Goal: Find contact information: Find contact information

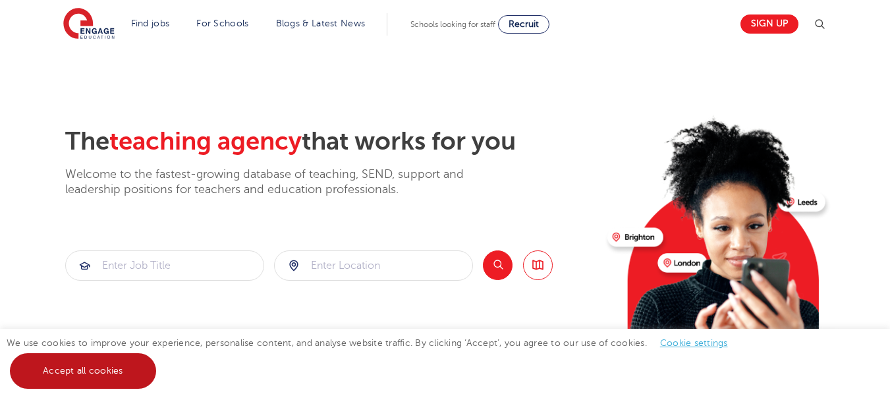
click at [68, 373] on link "Accept all cookies" at bounding box center [83, 371] width 146 height 36
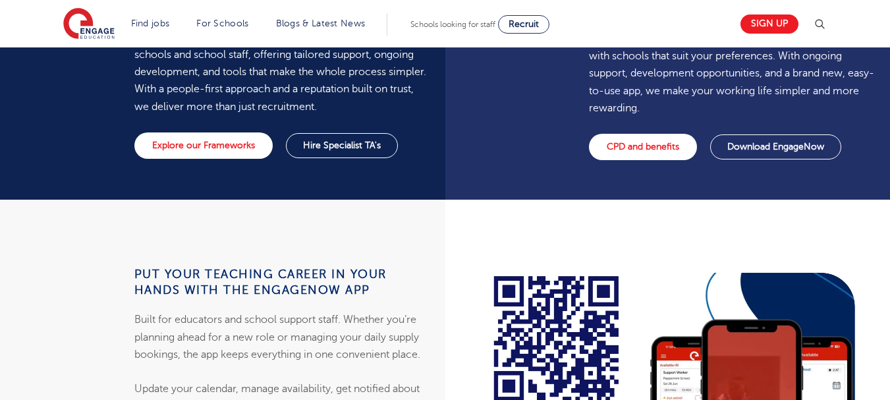
scroll to position [3107, 0]
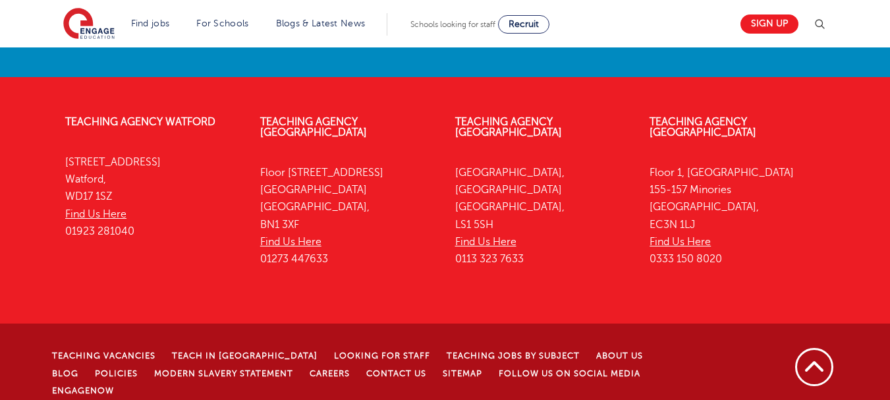
click at [88, 190] on p "[STREET_ADDRESS] Find Us Here 01923 281040" at bounding box center [152, 196] width 175 height 86
copy p "WD17 1SZ"
click at [273, 212] on p "[STREET_ADDRESS] Find Us Here 01273 447633" at bounding box center [347, 216] width 175 height 104
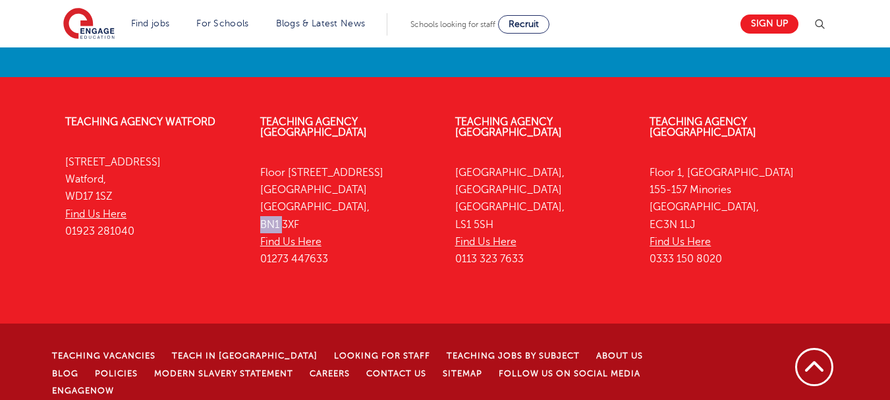
click at [273, 212] on p "[STREET_ADDRESS] Find Us Here 01273 447633" at bounding box center [347, 216] width 175 height 104
copy p "BN1 3XF"
click at [480, 194] on p "[STREET_ADDRESS] Find Us Here 0113 323 7633" at bounding box center [542, 216] width 175 height 104
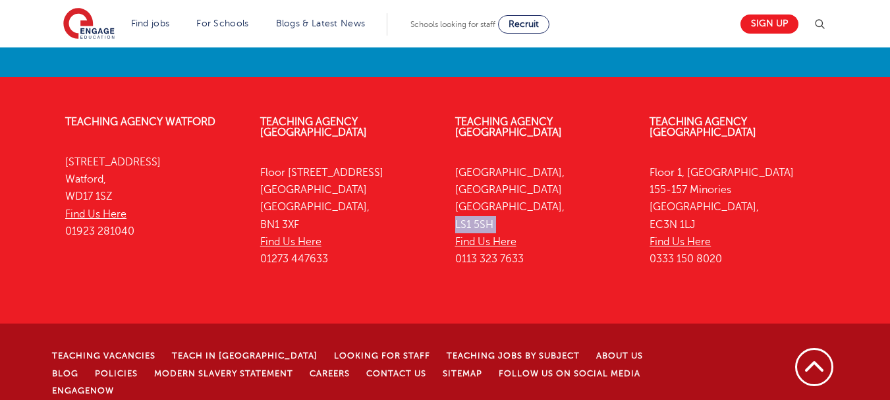
click at [480, 194] on p "[STREET_ADDRESS] Find Us Here 0113 323 7633" at bounding box center [542, 216] width 175 height 104
copy p "LS1 5SH"
click at [684, 206] on p "[STREET_ADDRESS] Find Us Here 0333 150 8020" at bounding box center [736, 216] width 175 height 104
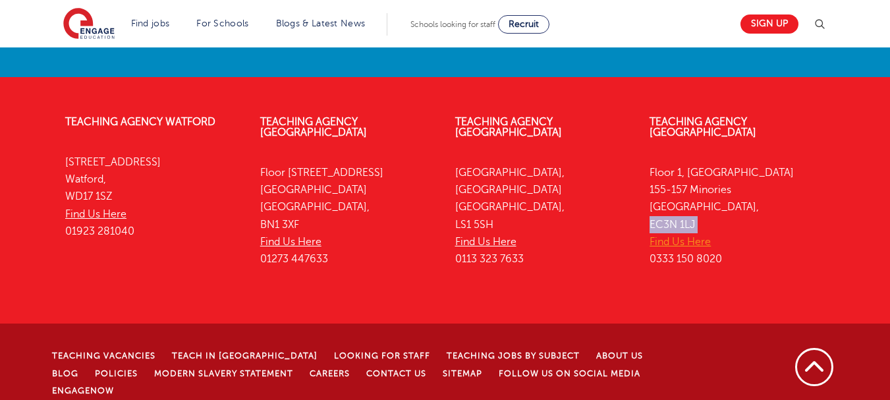
copy p "EC3N 1LJ"
click at [366, 369] on link "Contact Us" at bounding box center [396, 373] width 60 height 9
